Goal: Book appointment/travel/reservation

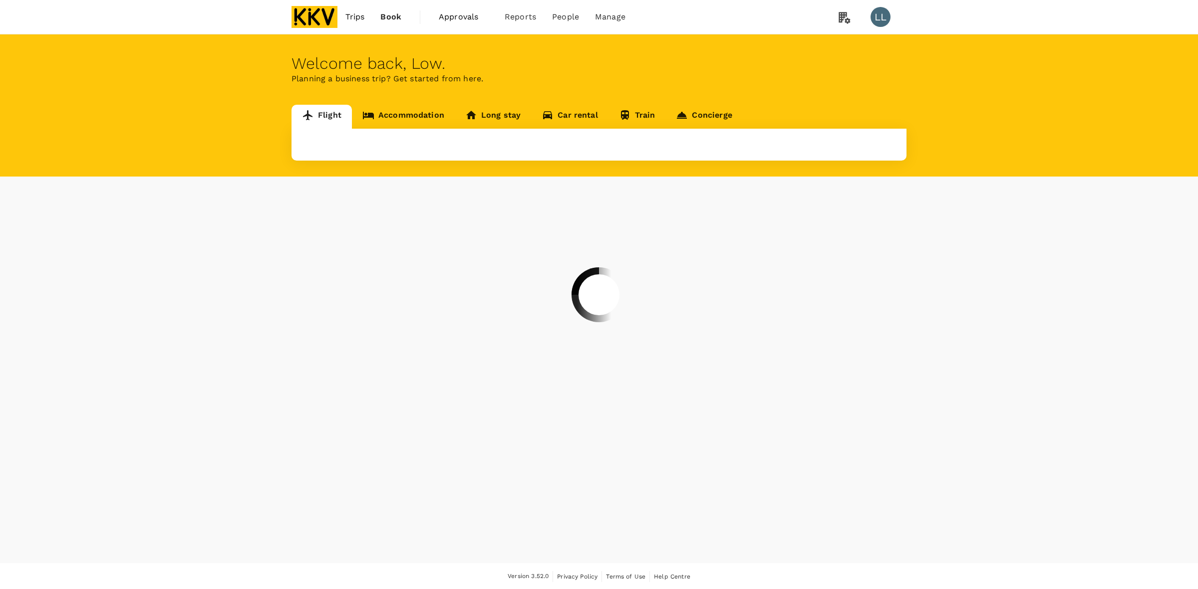
drag, startPoint x: 0, startPoint y: 0, endPoint x: 505, endPoint y: 194, distance: 540.9
click at [1034, 321] on div at bounding box center [599, 294] width 1198 height 589
click at [166, 110] on div at bounding box center [599, 294] width 1198 height 589
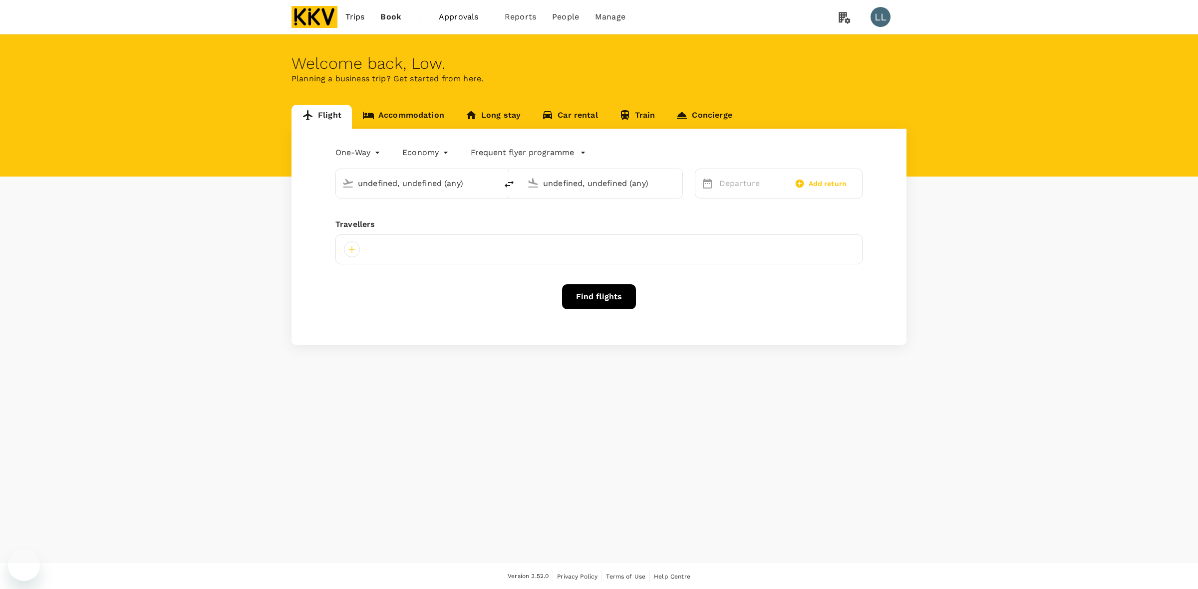
type input "Kota Kinabalu Intl (BKI)"
type input "Penang Intl (PEN)"
type input "Kota Kinabalu Intl (BKI)"
type input "Penang Intl (PEN)"
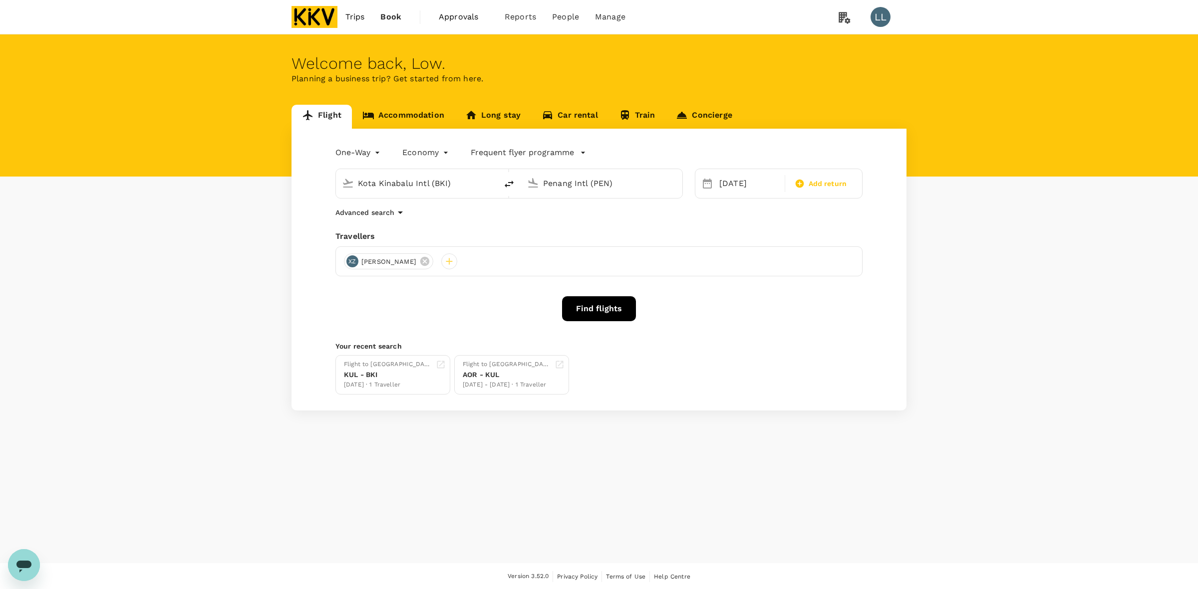
click at [153, 113] on div "Flight Accommodation Long stay Car rental Train Concierge One-Way oneway Econom…" at bounding box center [599, 258] width 1198 height 306
drag, startPoint x: 1063, startPoint y: 276, endPoint x: 485, endPoint y: 44, distance: 622.8
click at [1058, 275] on div "Flight Accommodation Long stay Car rental Train Concierge One-Way oneway Econom…" at bounding box center [599, 258] width 1198 height 306
click at [315, 14] on img at bounding box center [314, 17] width 46 height 22
